Goal: Browse casually

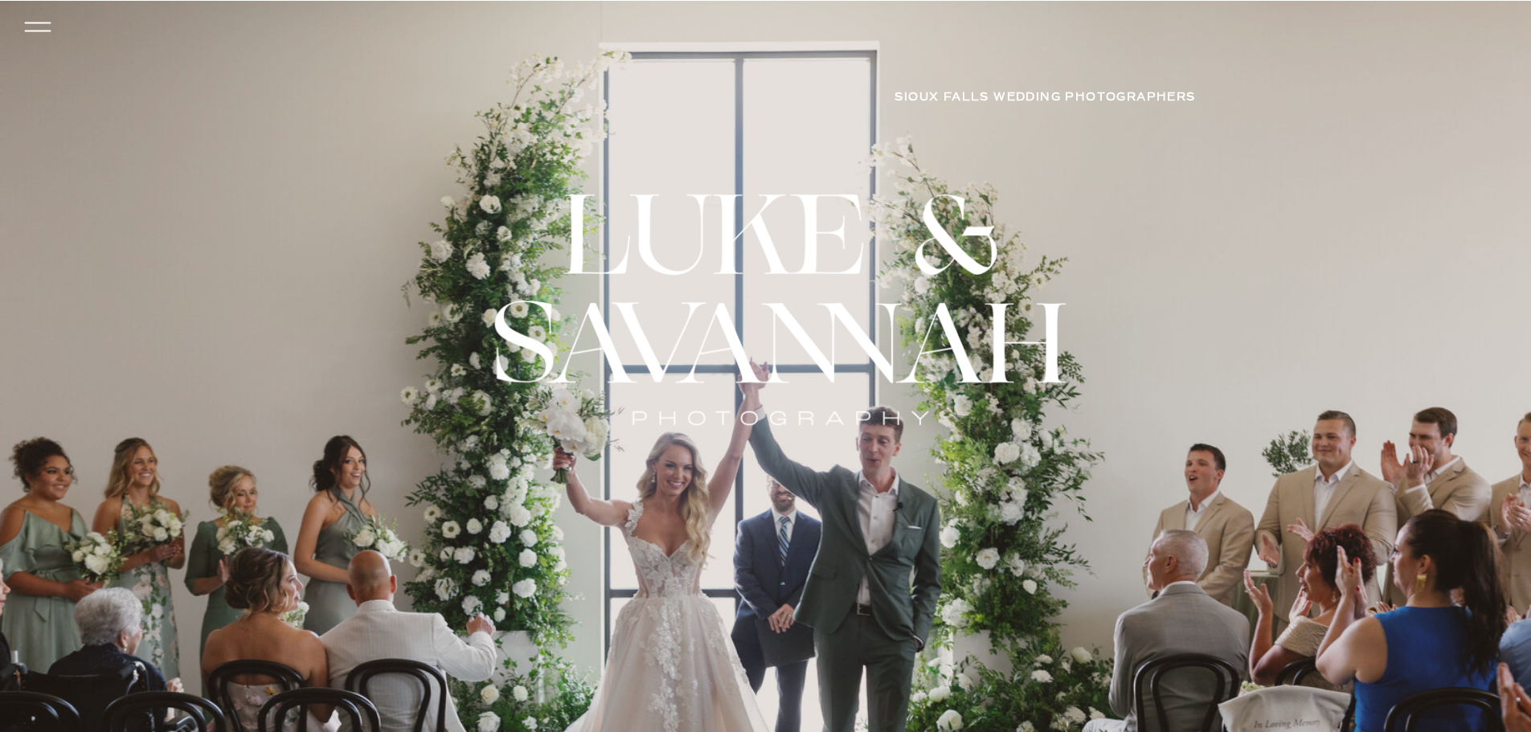
click at [35, 27] on icon at bounding box center [37, 27] width 38 height 35
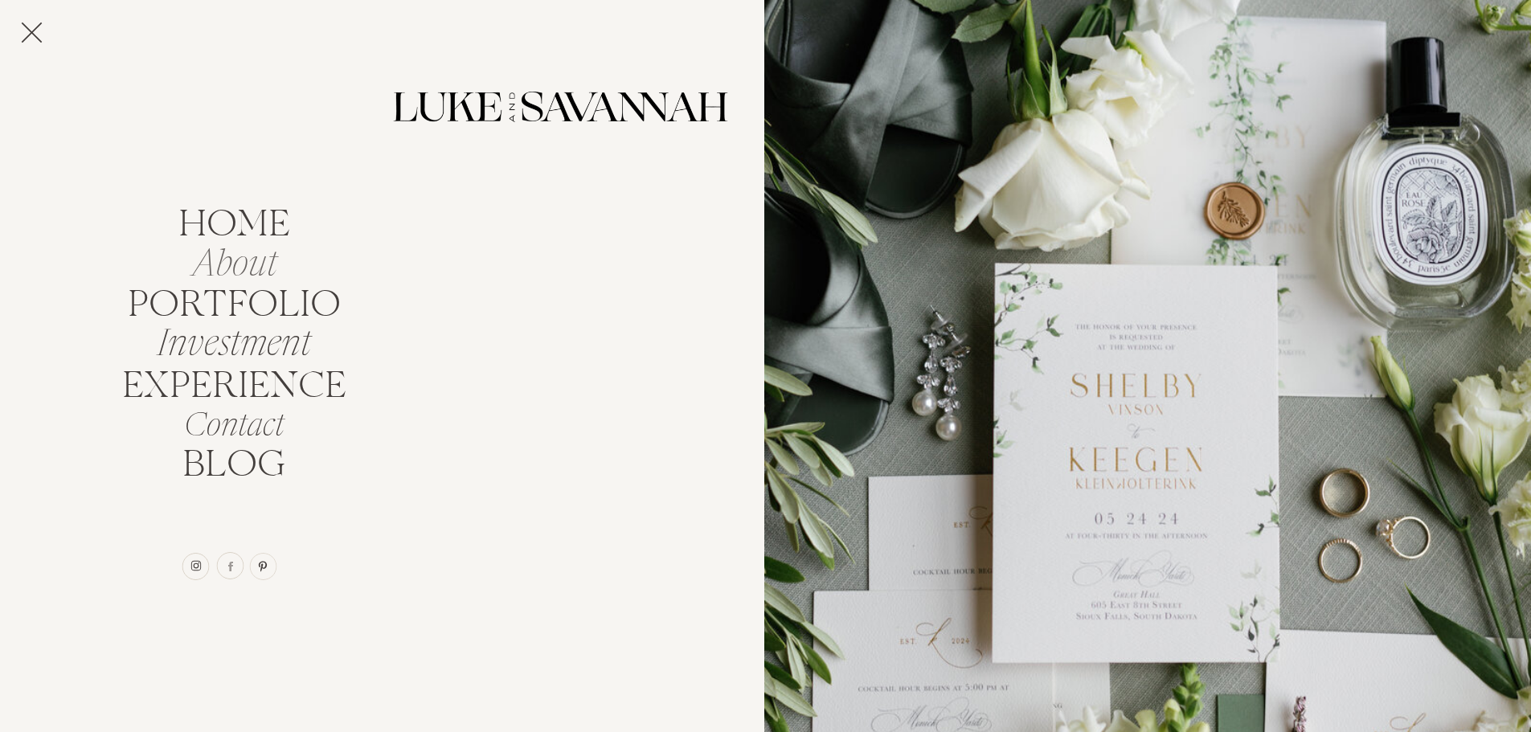
drag, startPoint x: 235, startPoint y: 269, endPoint x: 248, endPoint y: 273, distance: 13.5
click at [235, 269] on nav "About" at bounding box center [234, 259] width 142 height 31
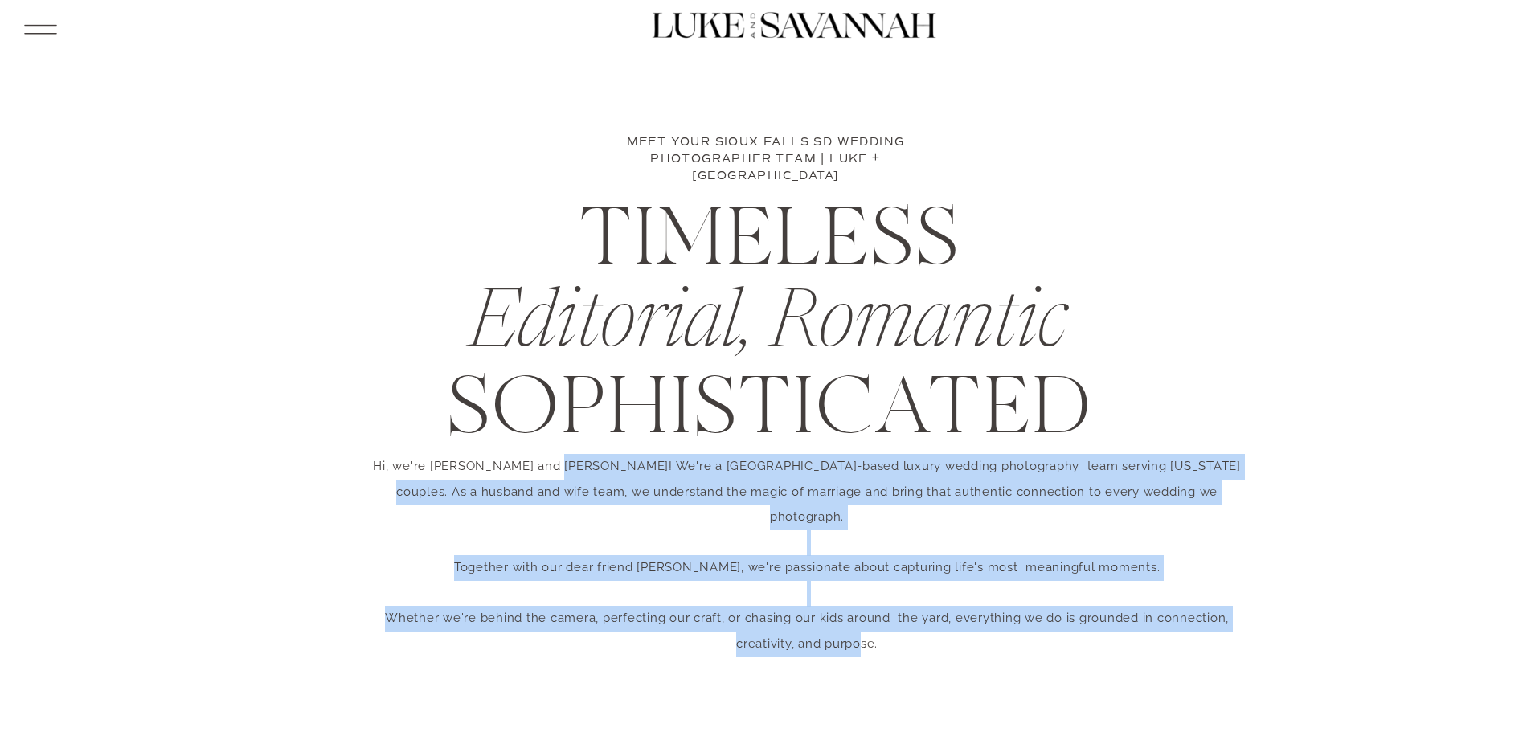
drag, startPoint x: 551, startPoint y: 490, endPoint x: 860, endPoint y: 613, distance: 333.0
click at [860, 580] on p "Hi, we're Luke and Savannah! We're a Sioux Falls-based luxury wedding photograp…" at bounding box center [807, 517] width 895 height 126
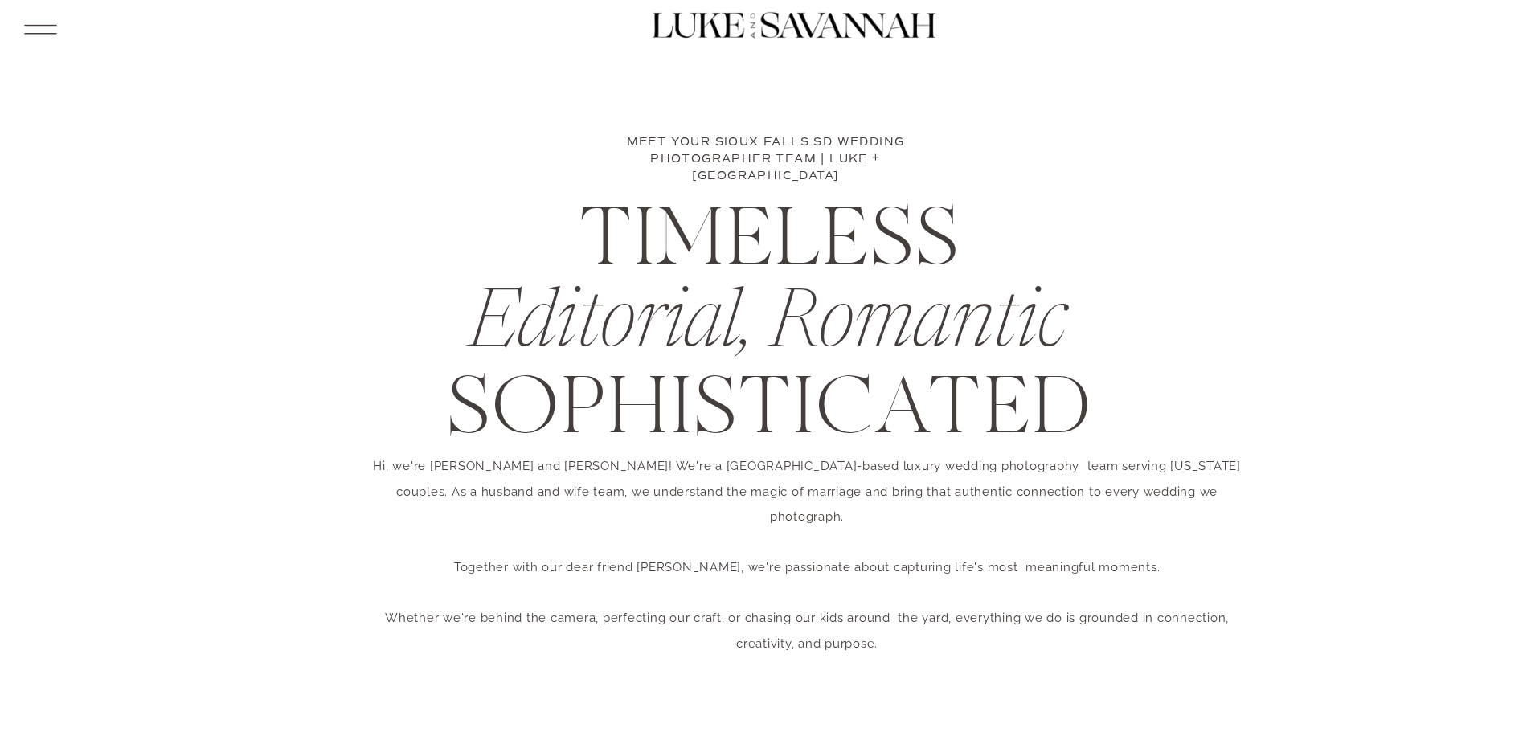
click at [29, 28] on icon at bounding box center [40, 29] width 42 height 44
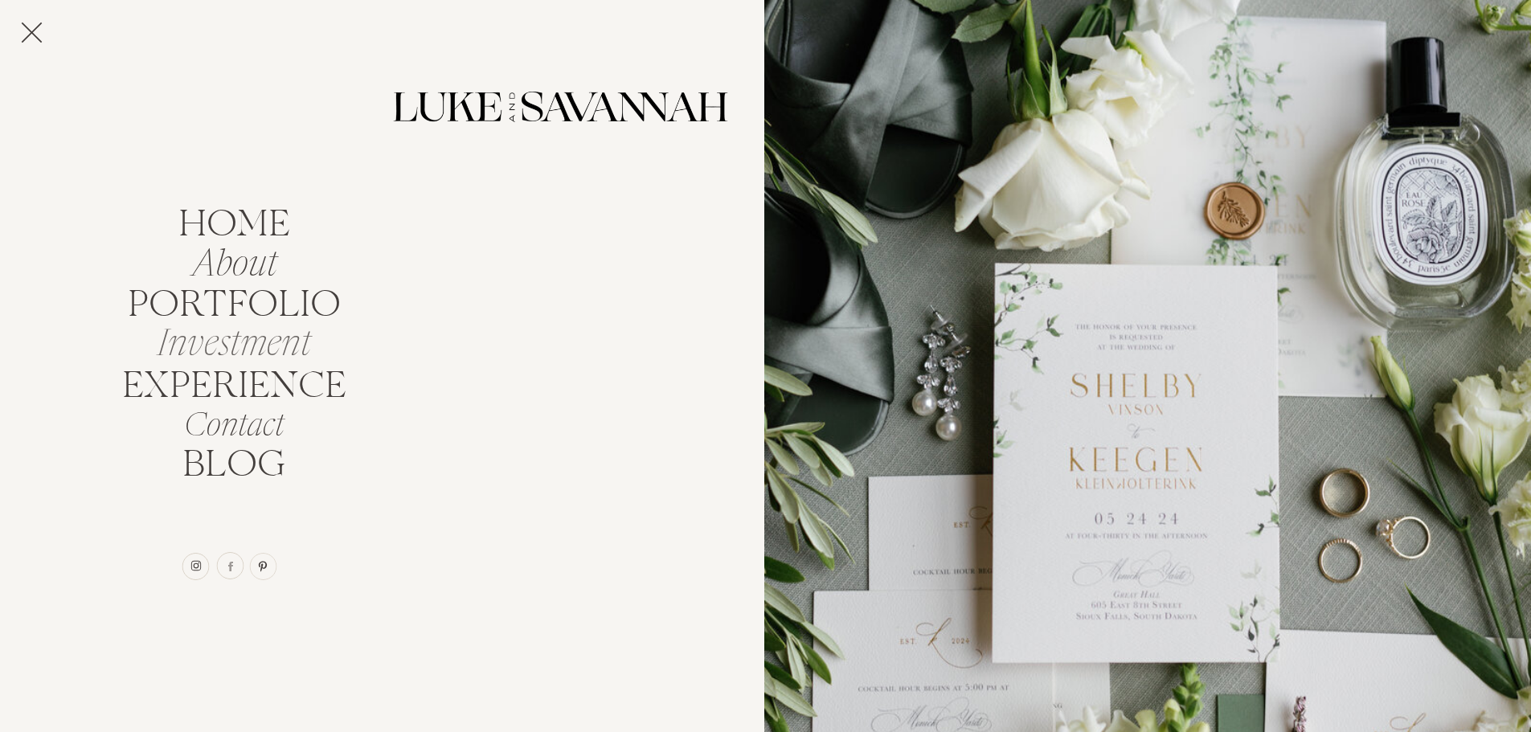
click at [262, 354] on nav "Investment" at bounding box center [234, 339] width 172 height 31
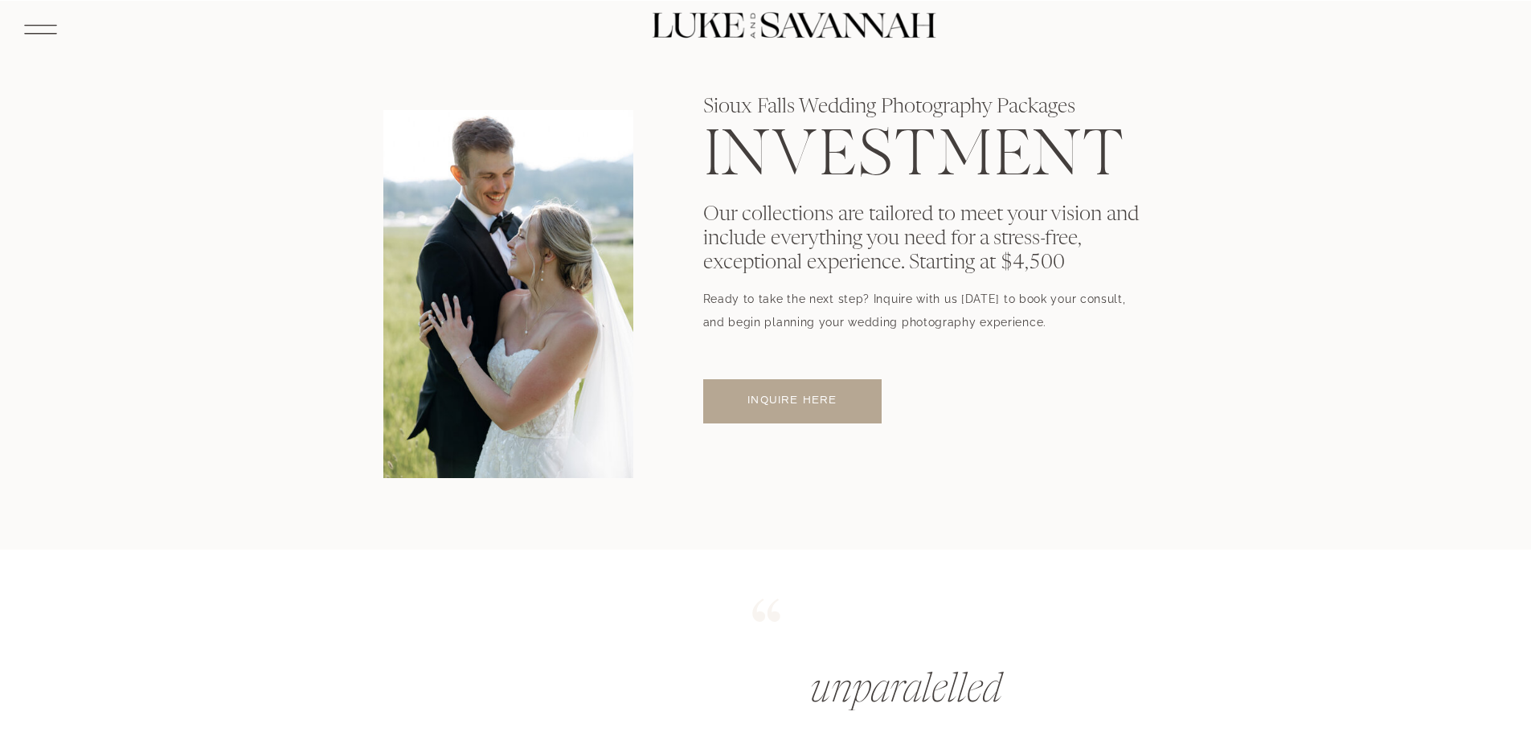
click at [53, 41] on icon at bounding box center [40, 29] width 42 height 44
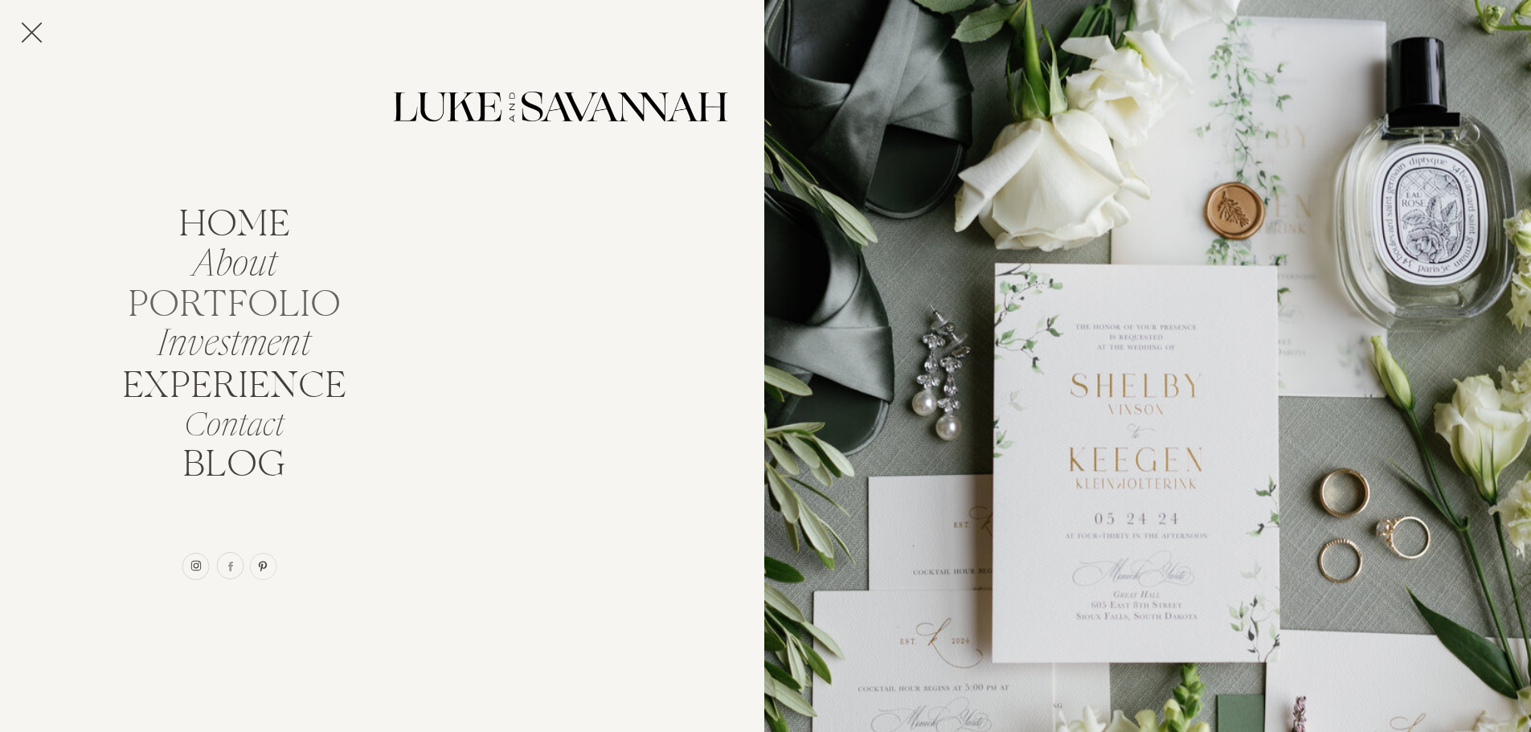
click at [189, 305] on nav "portfolio" at bounding box center [234, 300] width 227 height 31
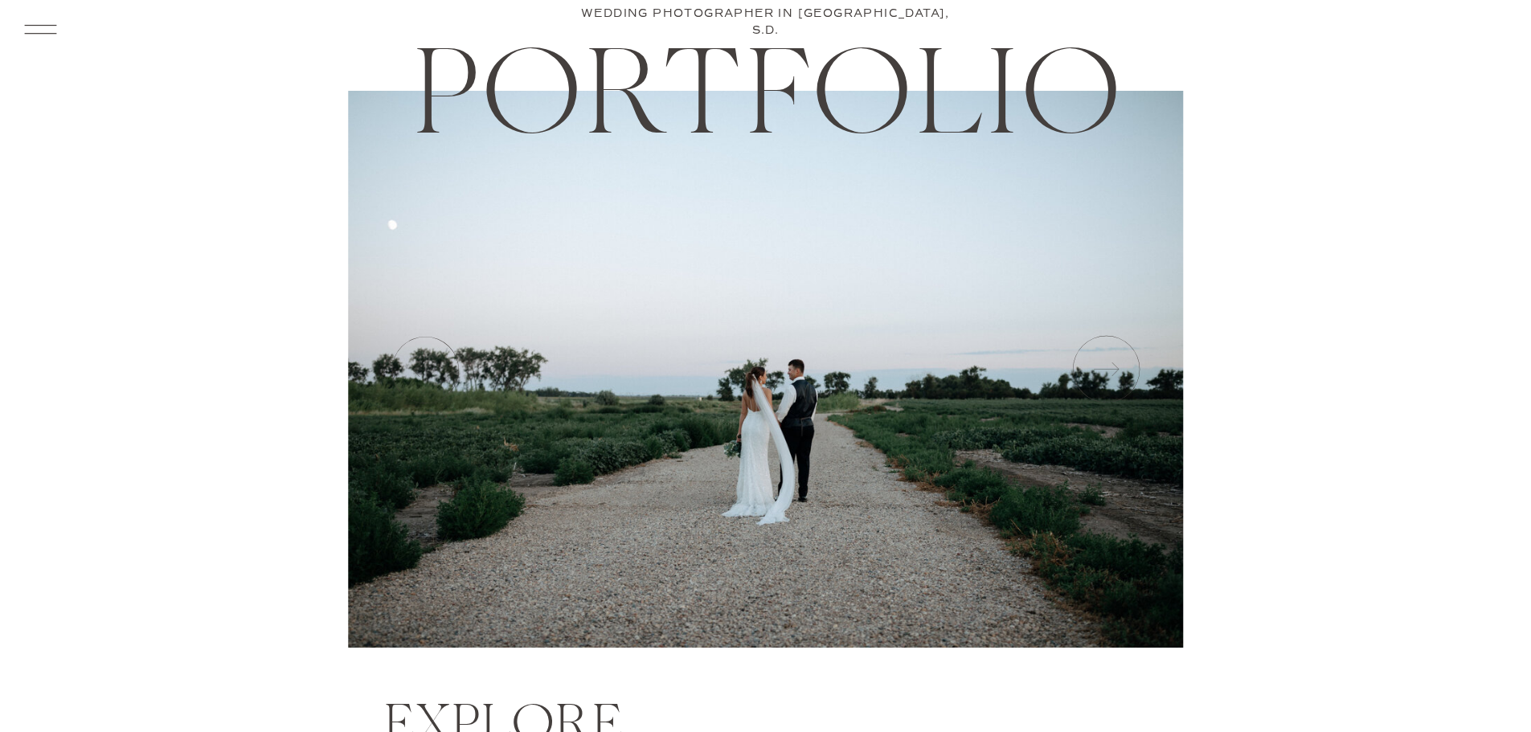
scroll to position [80, 0]
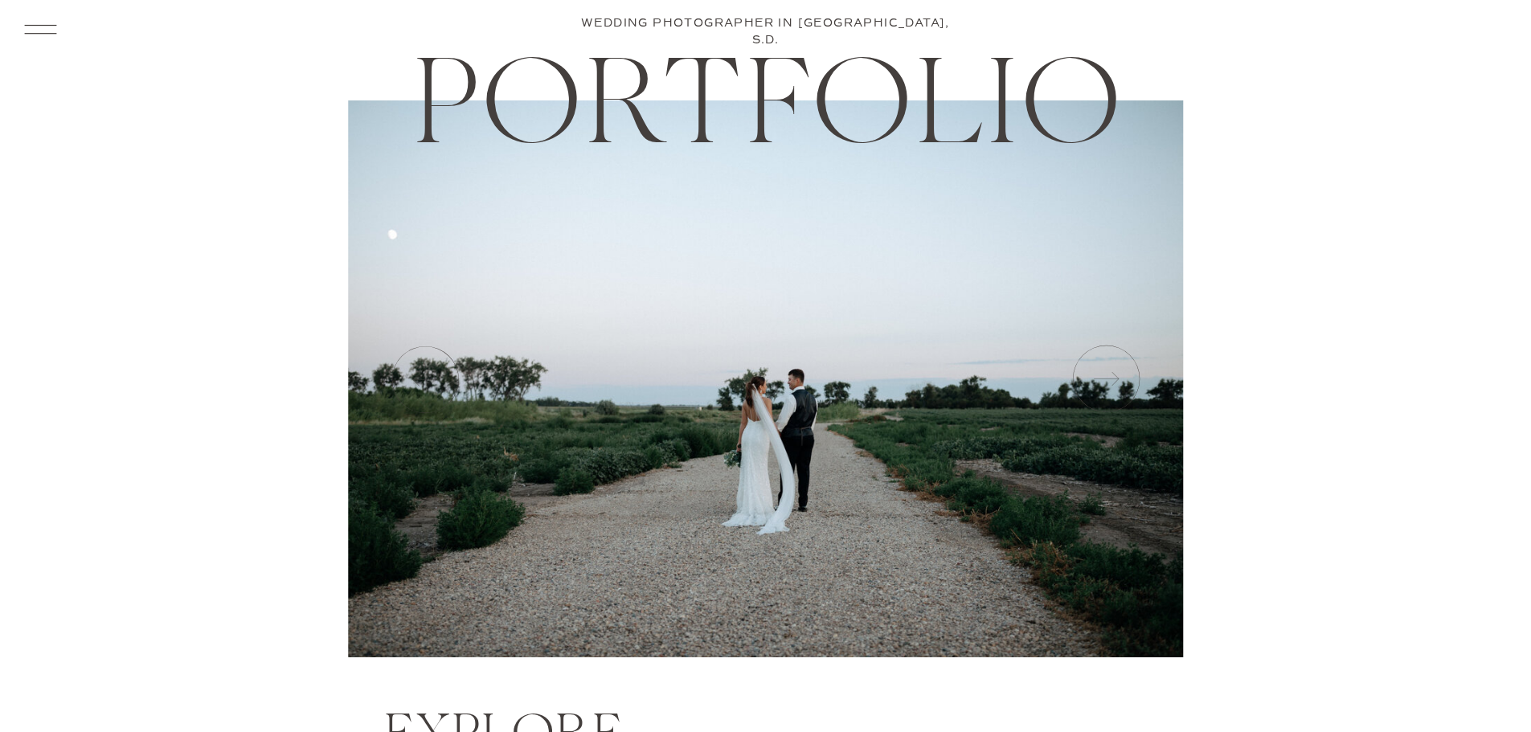
click at [1114, 379] on icon at bounding box center [1105, 379] width 80 height 80
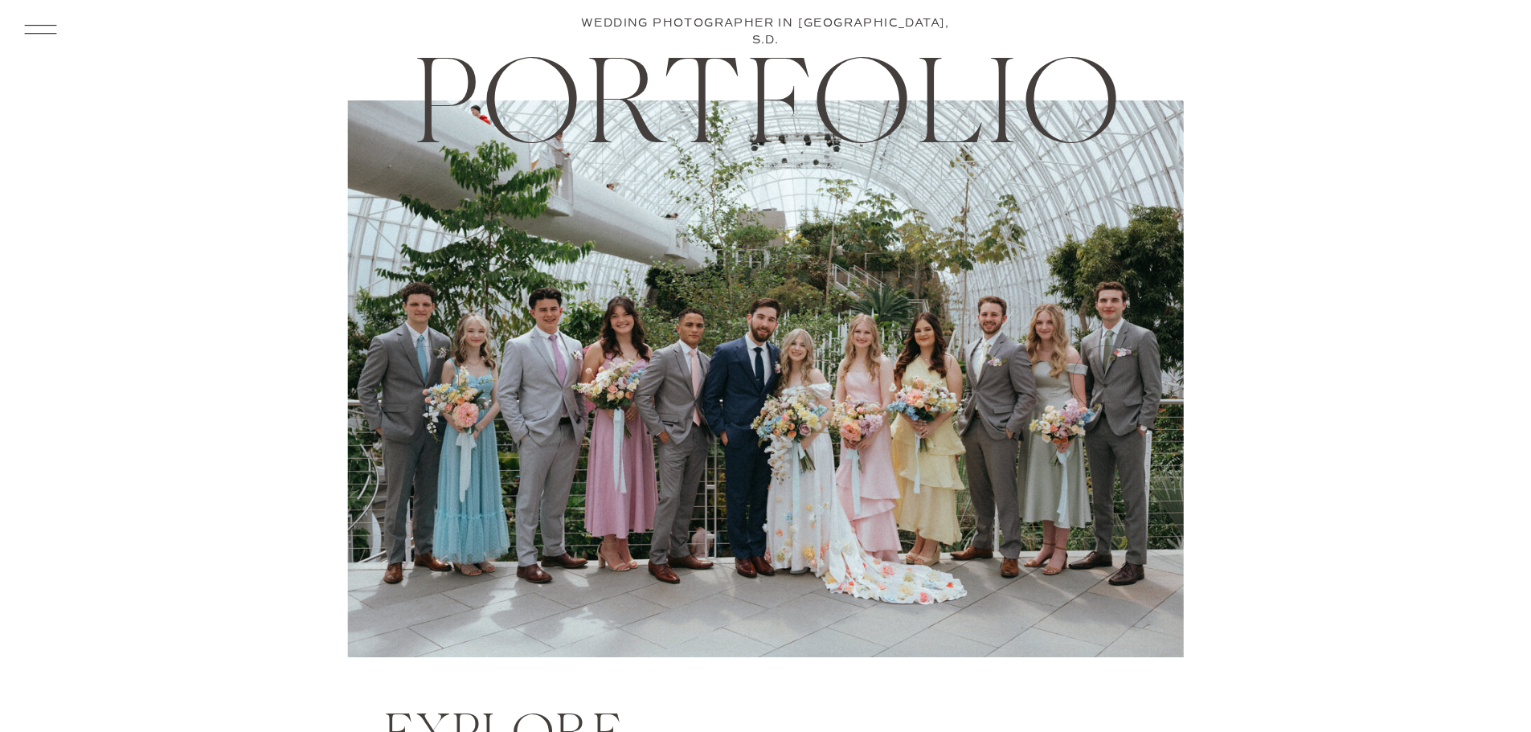
click at [1114, 380] on icon at bounding box center [1105, 379] width 80 height 80
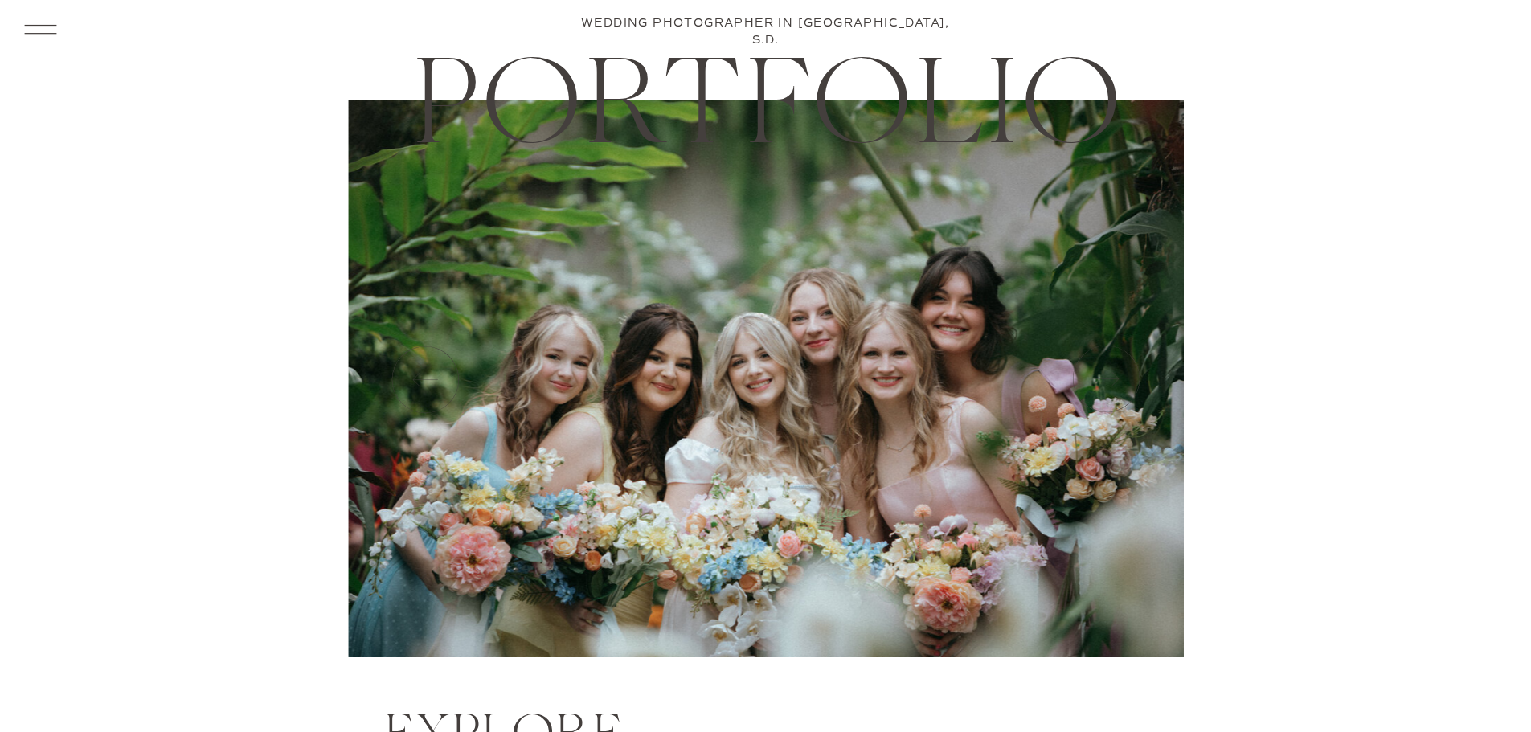
click at [1114, 380] on icon at bounding box center [1105, 379] width 80 height 80
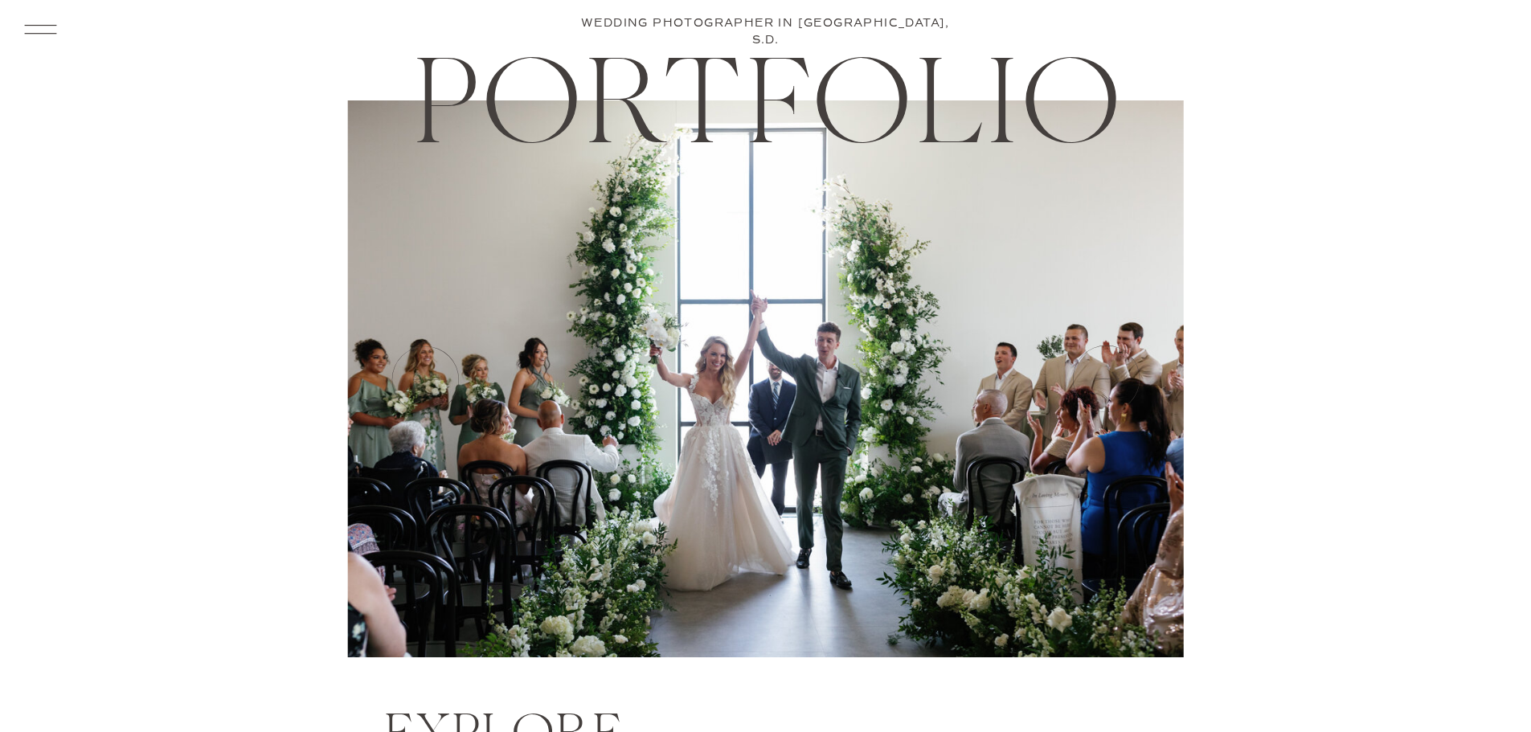
click at [1114, 380] on icon at bounding box center [1105, 379] width 80 height 80
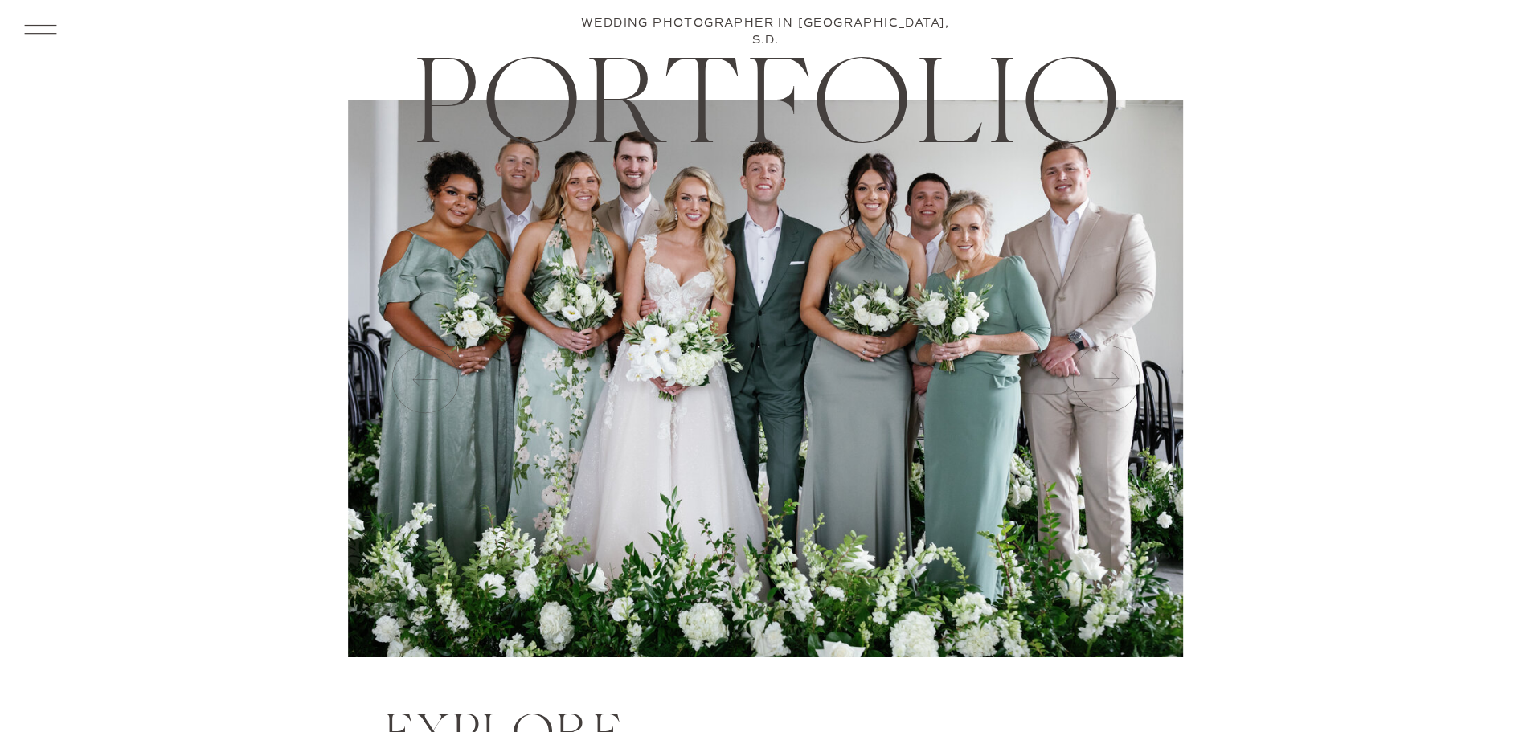
click at [1114, 380] on icon at bounding box center [1105, 379] width 80 height 80
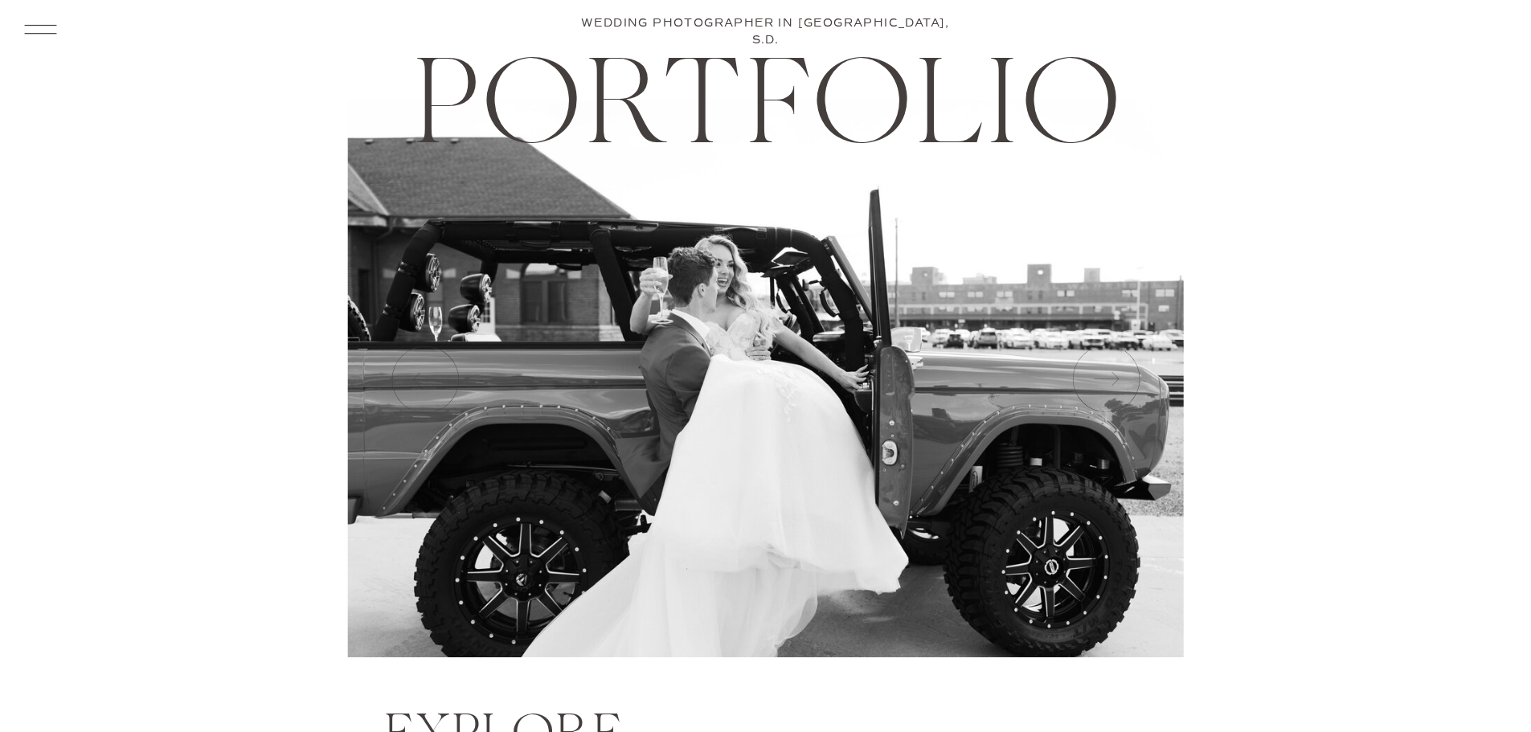
click at [1114, 380] on icon at bounding box center [1105, 379] width 80 height 80
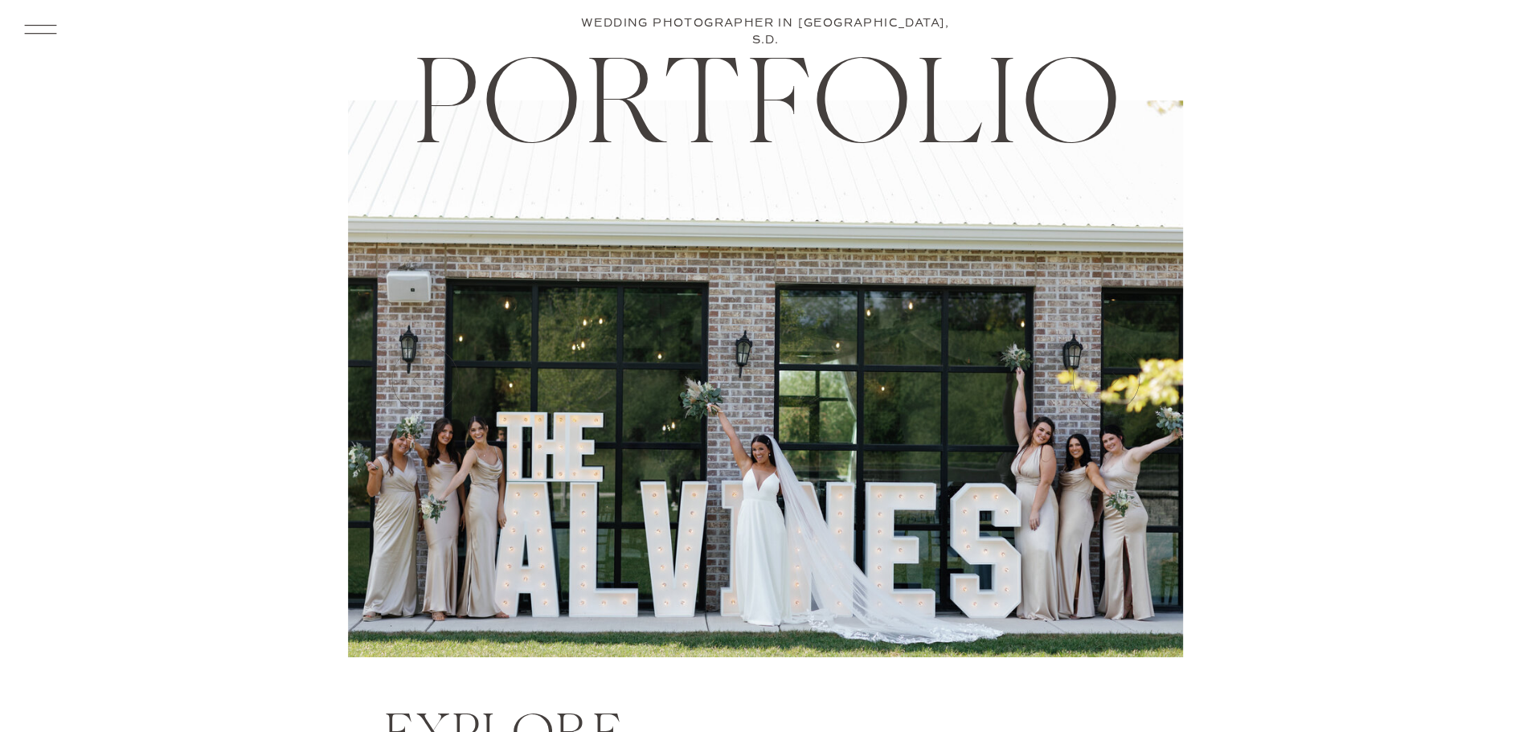
click at [1114, 380] on icon at bounding box center [1105, 379] width 80 height 80
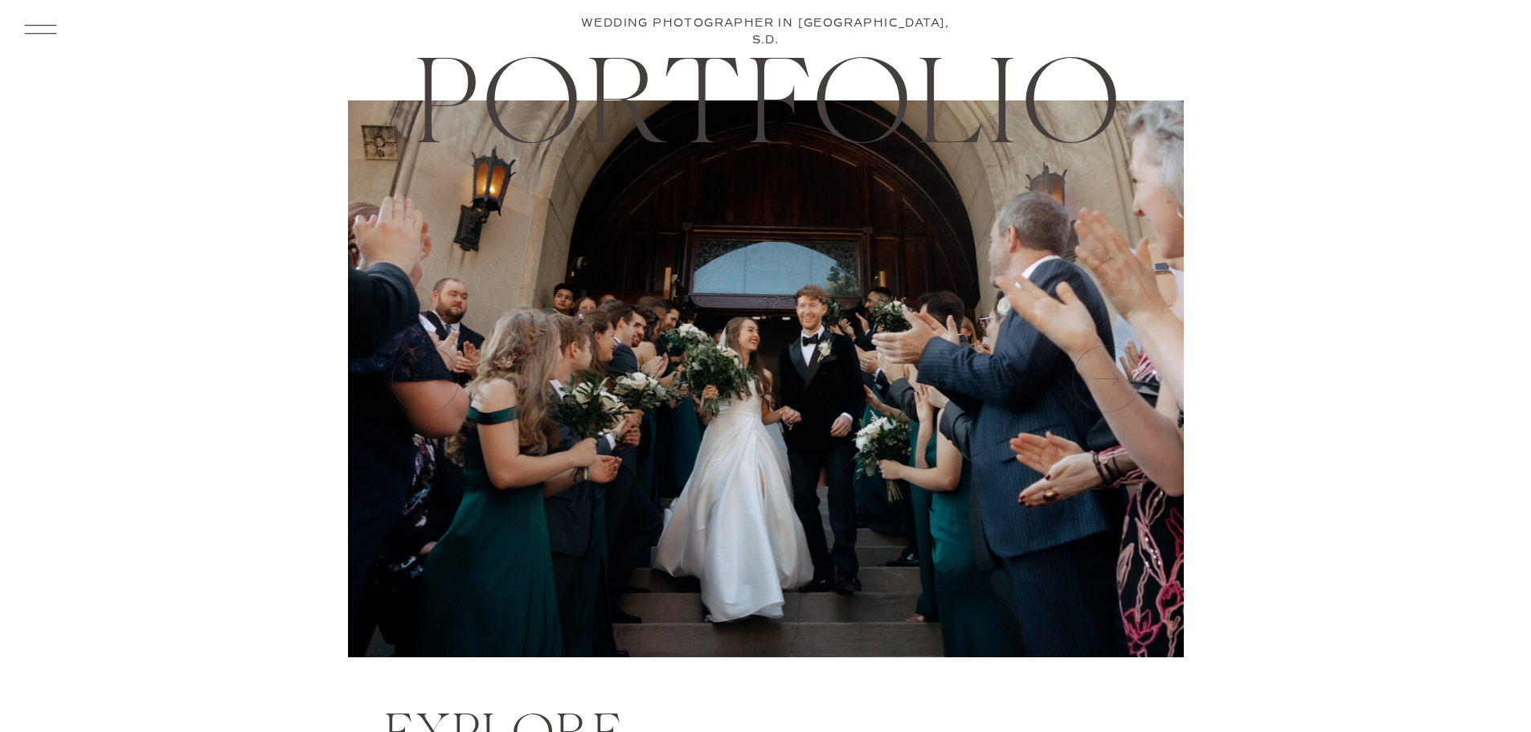
click at [1114, 380] on icon at bounding box center [1105, 379] width 80 height 80
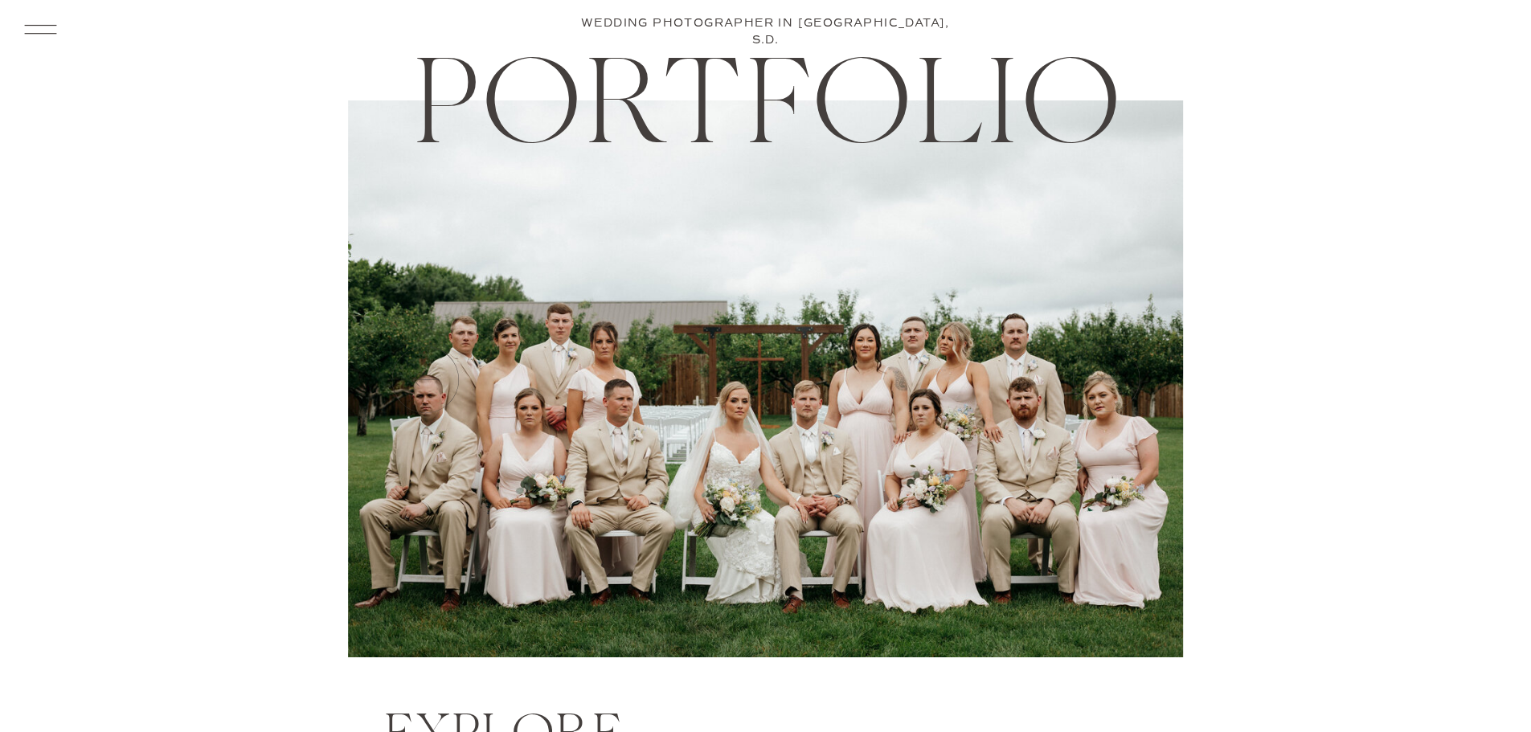
click at [1114, 380] on icon at bounding box center [1105, 379] width 80 height 80
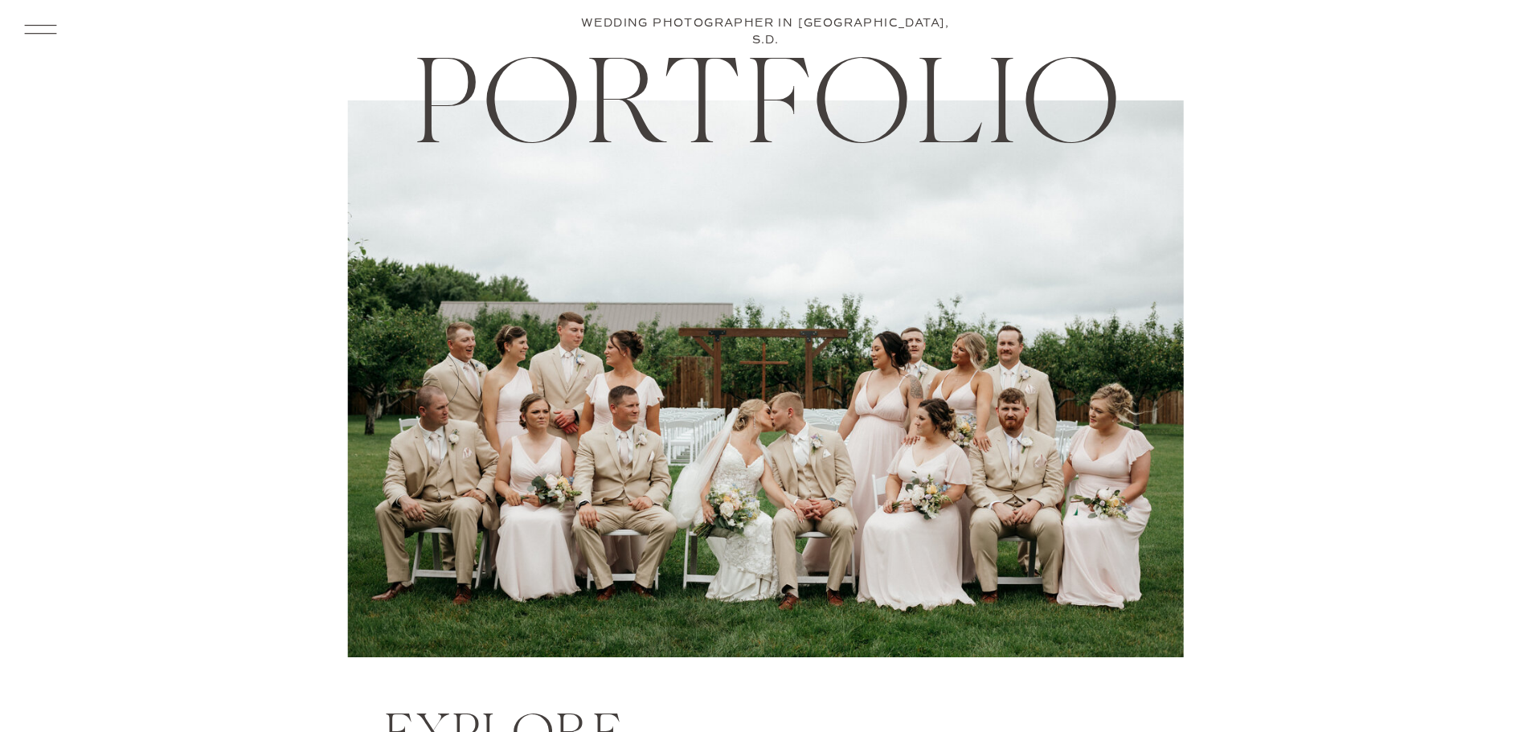
click at [1114, 381] on icon at bounding box center [1105, 379] width 80 height 80
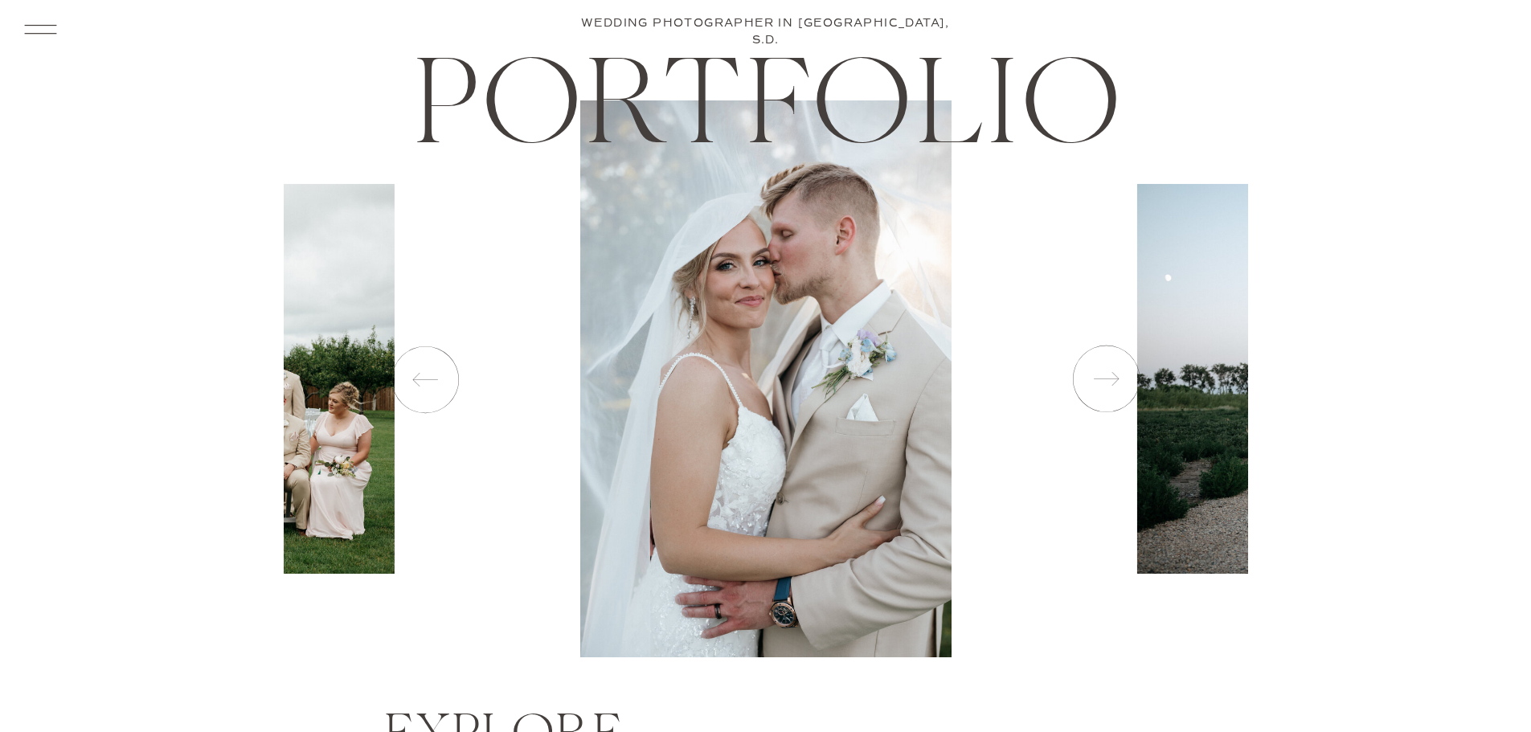
click at [1115, 381] on icon at bounding box center [1105, 379] width 80 height 80
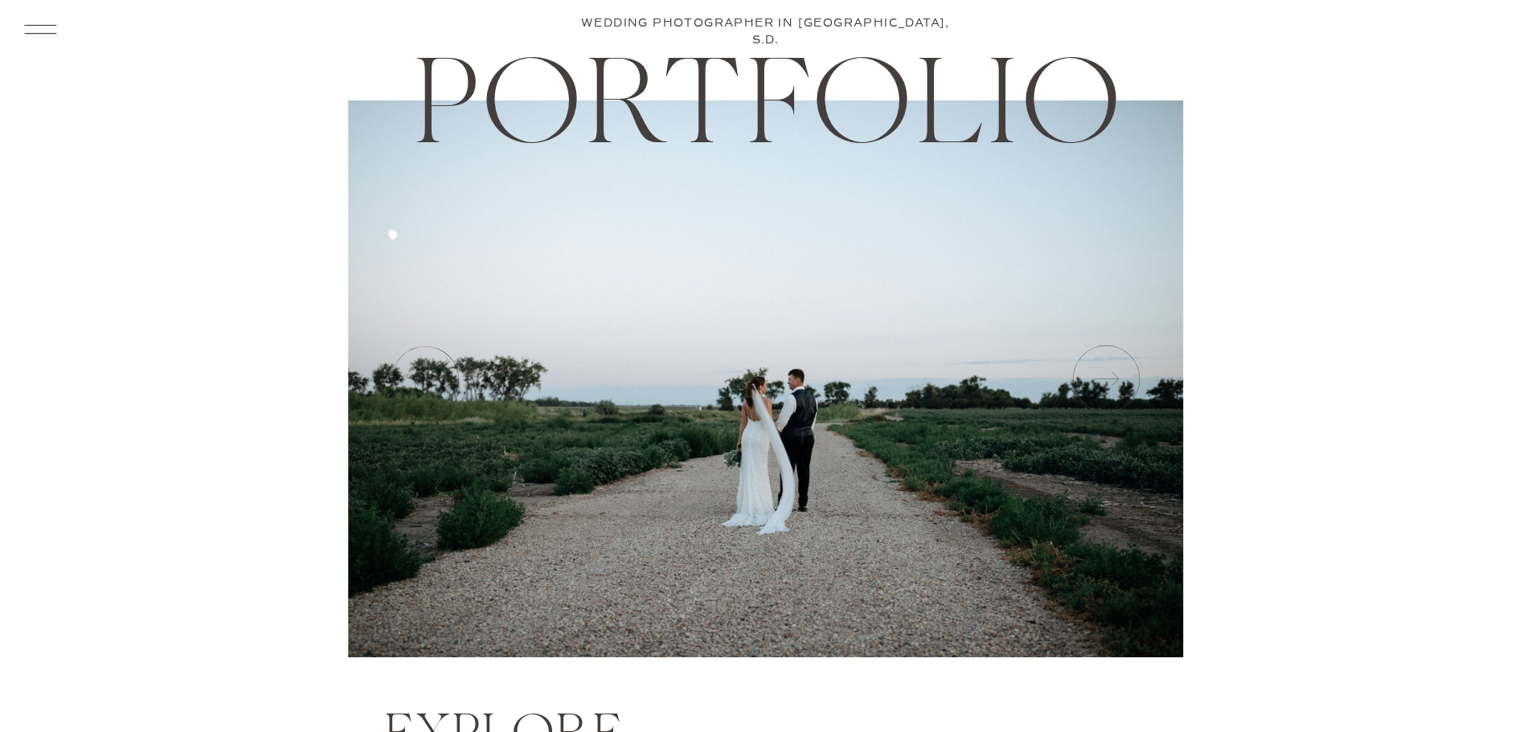
click at [444, 393] on icon at bounding box center [427, 379] width 80 height 80
